Goal: Find specific page/section: Find specific page/section

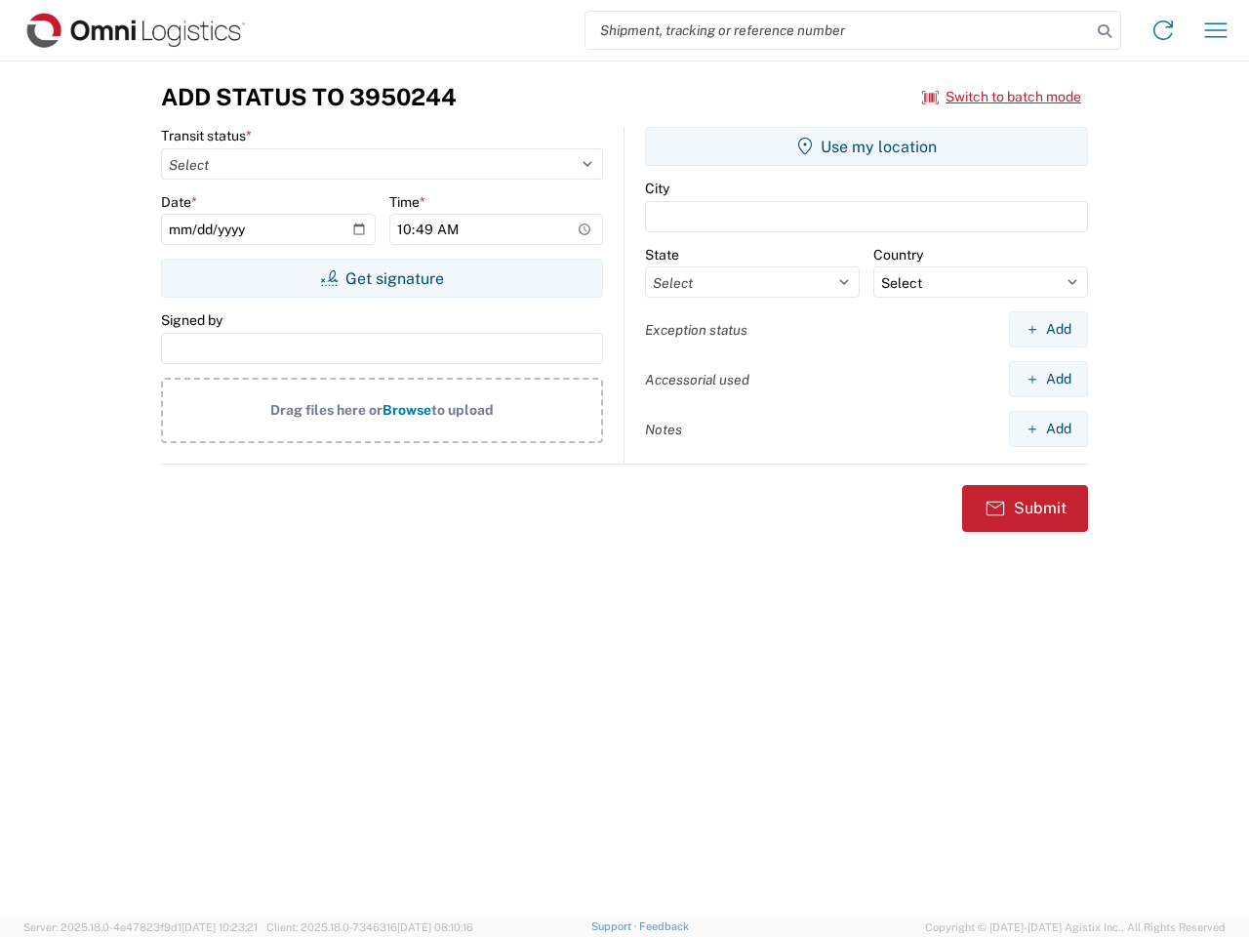
click at [838, 30] on input "search" at bounding box center [837, 30] width 505 height 37
click at [1105, 31] on icon at bounding box center [1104, 31] width 27 height 27
click at [1163, 30] on icon at bounding box center [1162, 30] width 31 height 31
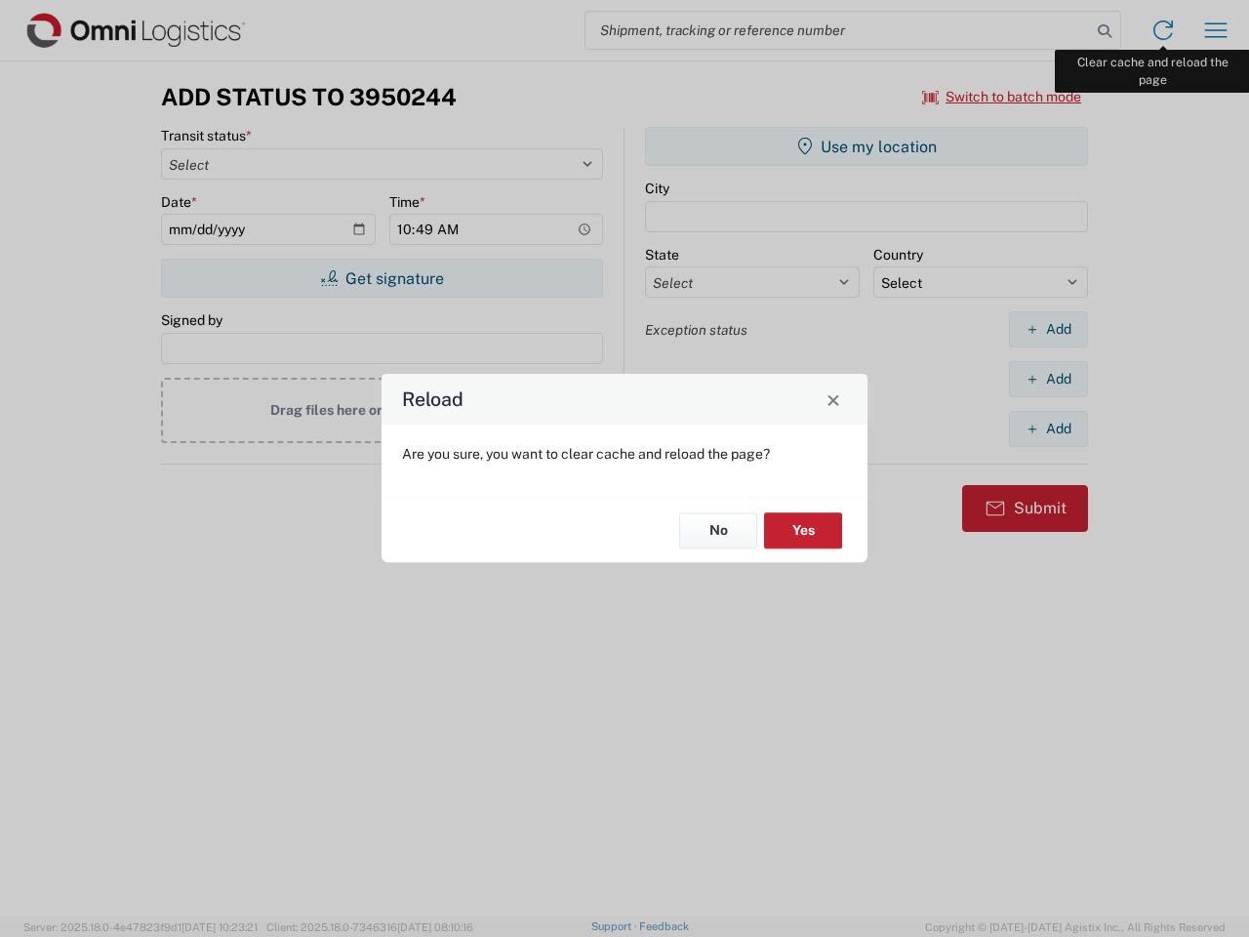
click at [1216, 30] on div "Reload Are you sure, you want to clear cache and reload the page? No Yes" at bounding box center [624, 468] width 1249 height 937
click at [1002, 97] on div "Reload Are you sure, you want to clear cache and reload the page? No Yes" at bounding box center [624, 468] width 1249 height 937
click at [382, 278] on div "Reload Are you sure, you want to clear cache and reload the page? No Yes" at bounding box center [624, 468] width 1249 height 937
click at [866, 146] on div "Reload Are you sure, you want to clear cache and reload the page? No Yes" at bounding box center [624, 468] width 1249 height 937
click at [1048, 329] on div "Reload Are you sure, you want to clear cache and reload the page? No Yes" at bounding box center [624, 468] width 1249 height 937
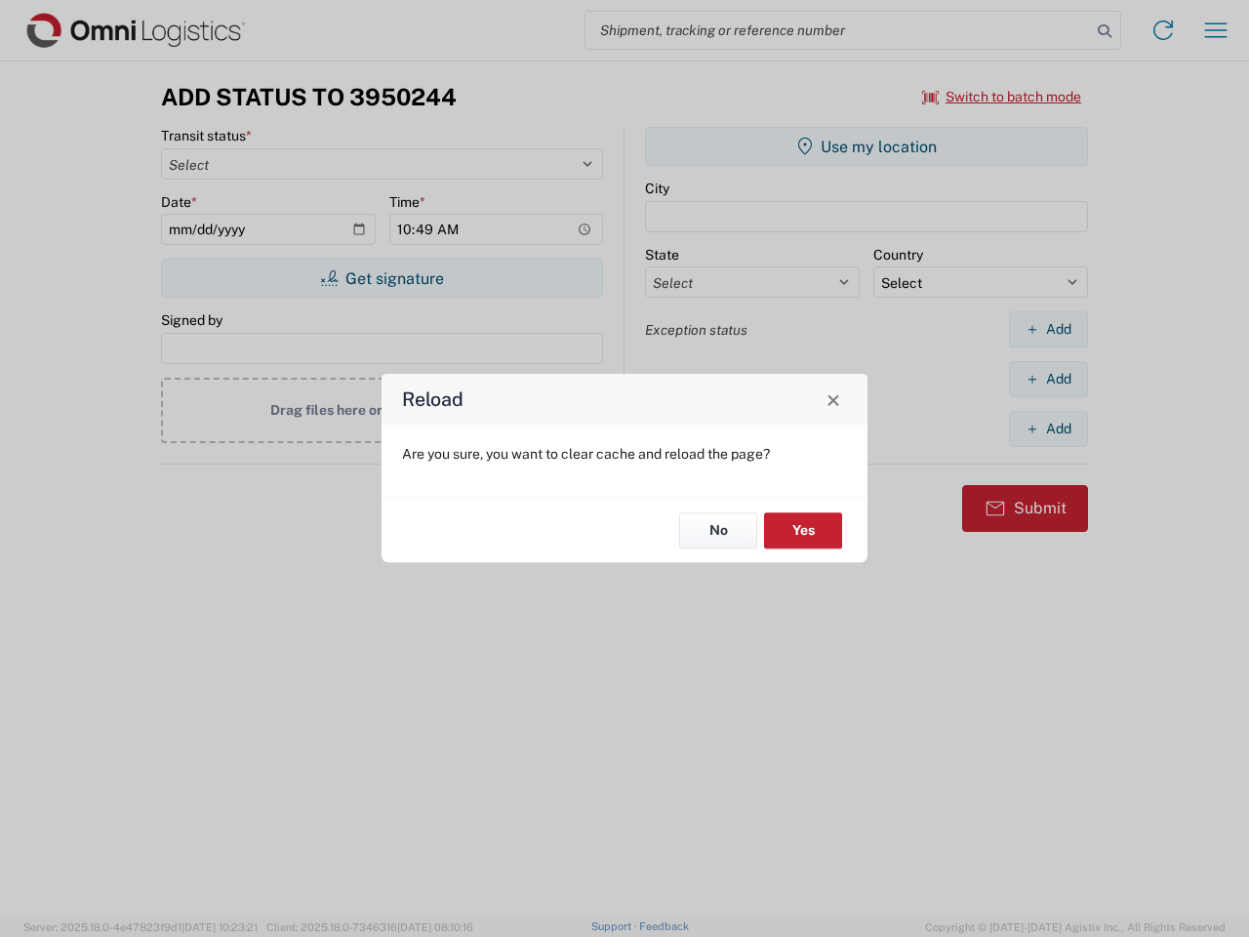
click at [1048, 379] on div "Reload Are you sure, you want to clear cache and reload the page? No Yes" at bounding box center [624, 468] width 1249 height 937
click at [1048, 428] on div "Reload Are you sure, you want to clear cache and reload the page? No Yes" at bounding box center [624, 468] width 1249 height 937
